Goal: Check status: Check status

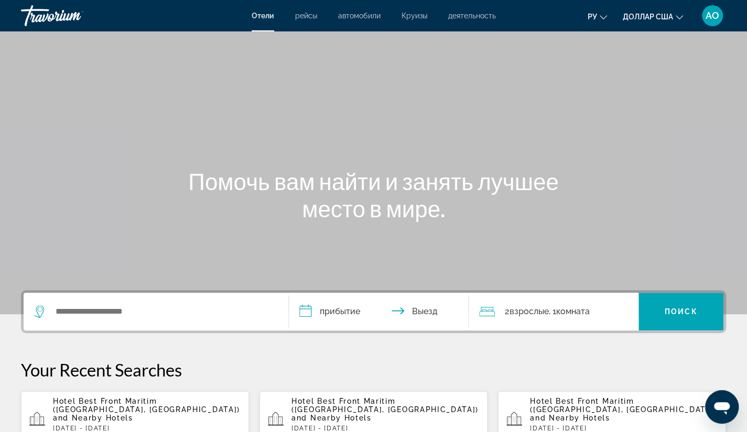
click at [637, 107] on div "Основное содержание" at bounding box center [373, 157] width 747 height 314
click at [715, 15] on font "АО" at bounding box center [713, 15] width 14 height 11
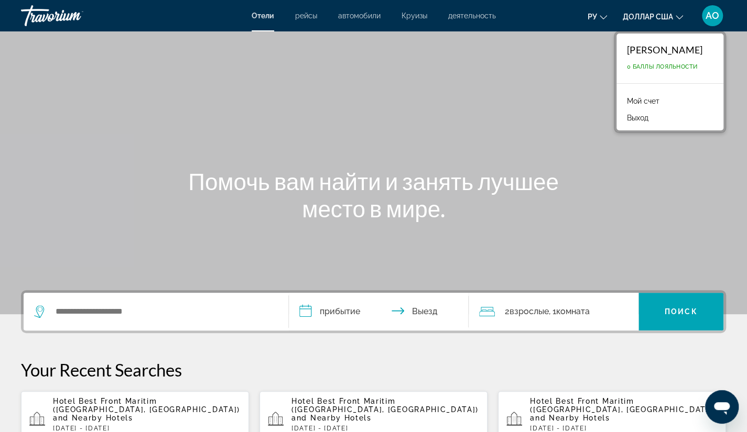
click at [644, 102] on font "Мой счет" at bounding box center [643, 101] width 32 height 8
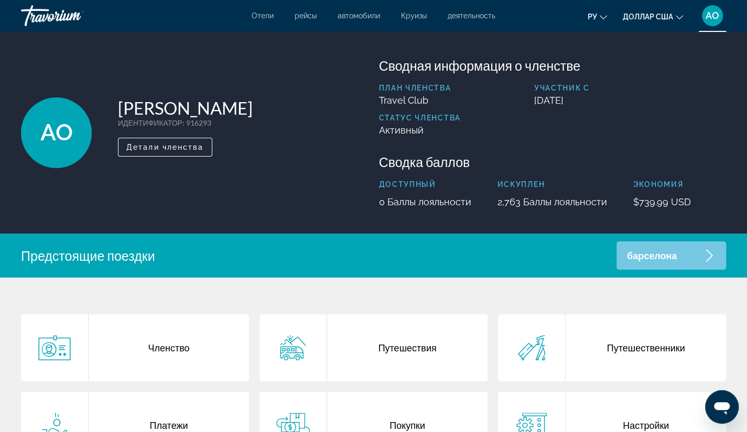
click at [702, 254] on div "барселона" at bounding box center [671, 256] width 110 height 28
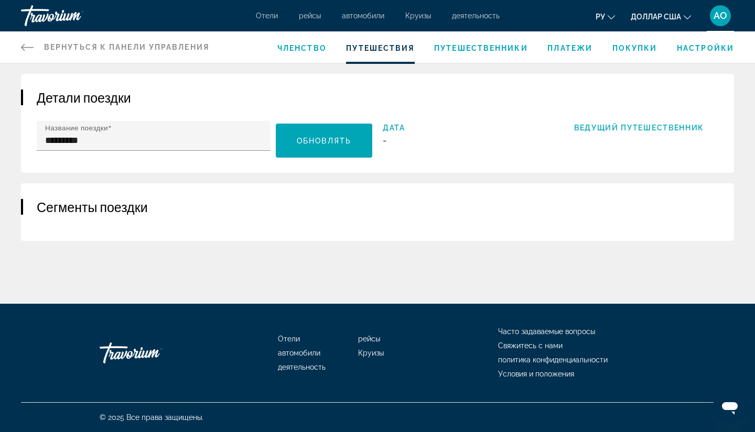
click at [310, 46] on span "Членство" at bounding box center [301, 48] width 49 height 8
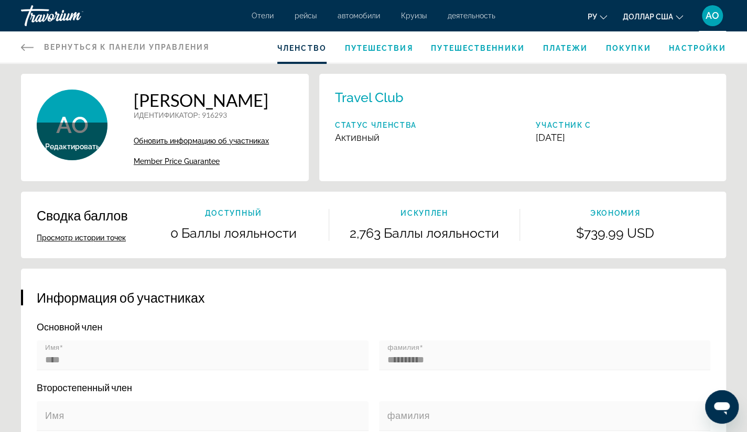
scroll to position [378, 0]
click at [369, 49] on span "Путешествия" at bounding box center [378, 48] width 68 height 8
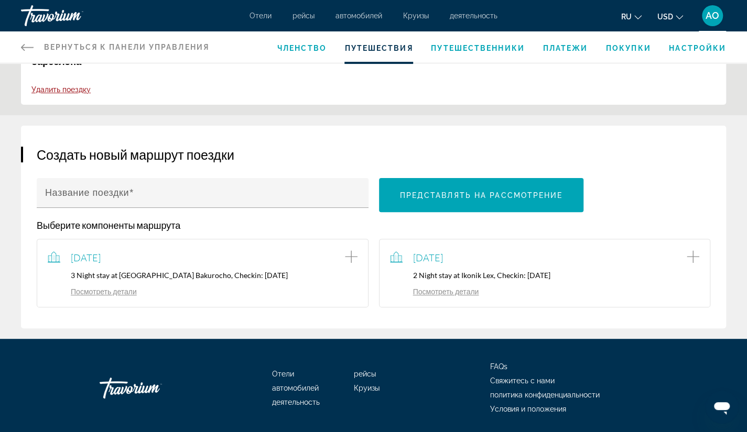
scroll to position [81, 0]
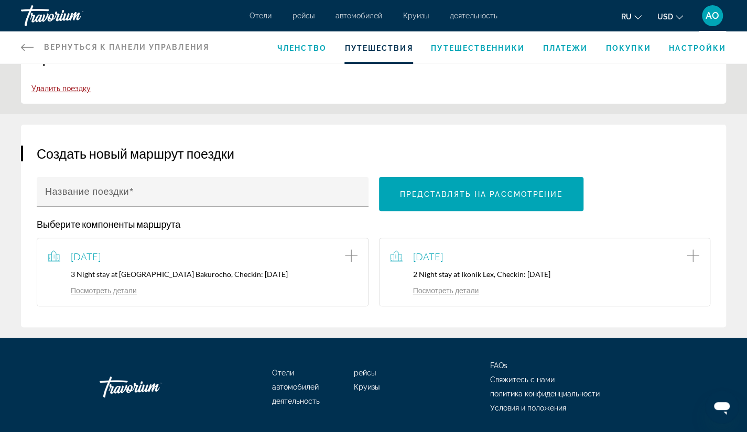
click at [109, 289] on link "Посмотреть детали" at bounding box center [92, 290] width 89 height 9
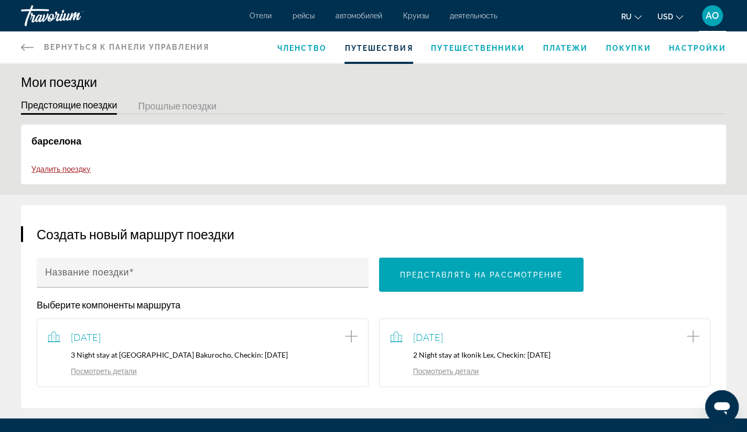
click at [447, 372] on link "Посмотреть детали" at bounding box center [434, 371] width 89 height 9
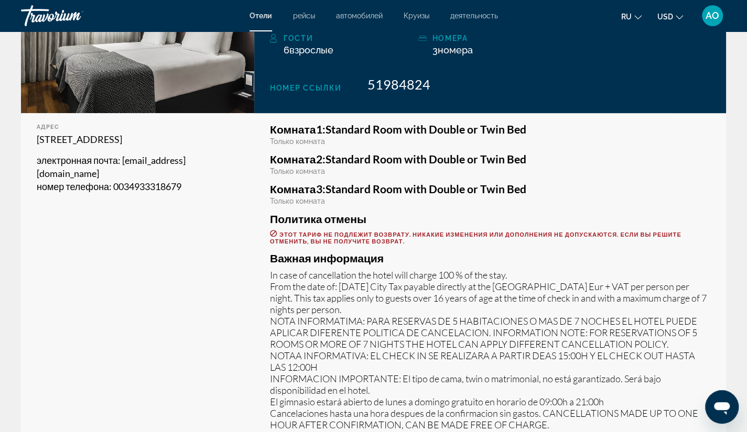
scroll to position [256, 0]
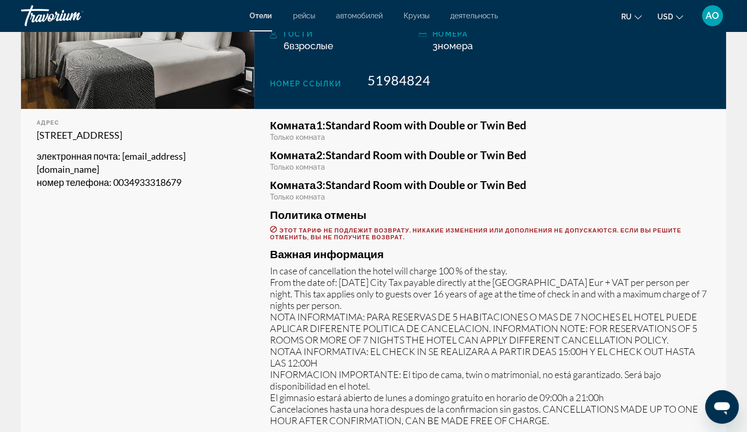
click at [447, 372] on p "In case of cancellation the hotel will charge 100 % of the stay. From the date …" at bounding box center [490, 345] width 440 height 161
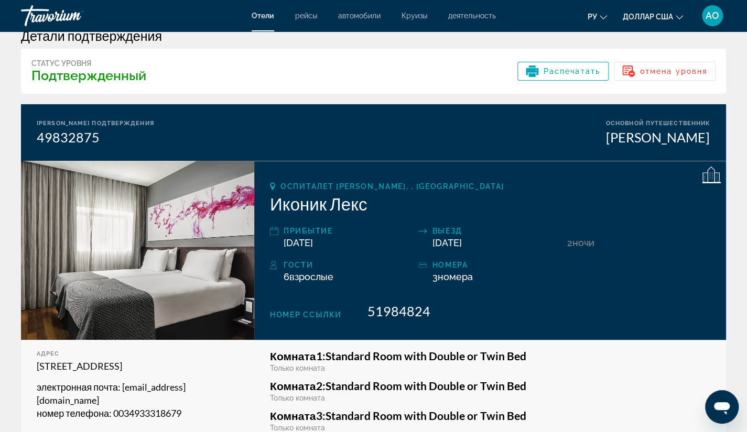
scroll to position [0, 0]
